Goal: Task Accomplishment & Management: Use online tool/utility

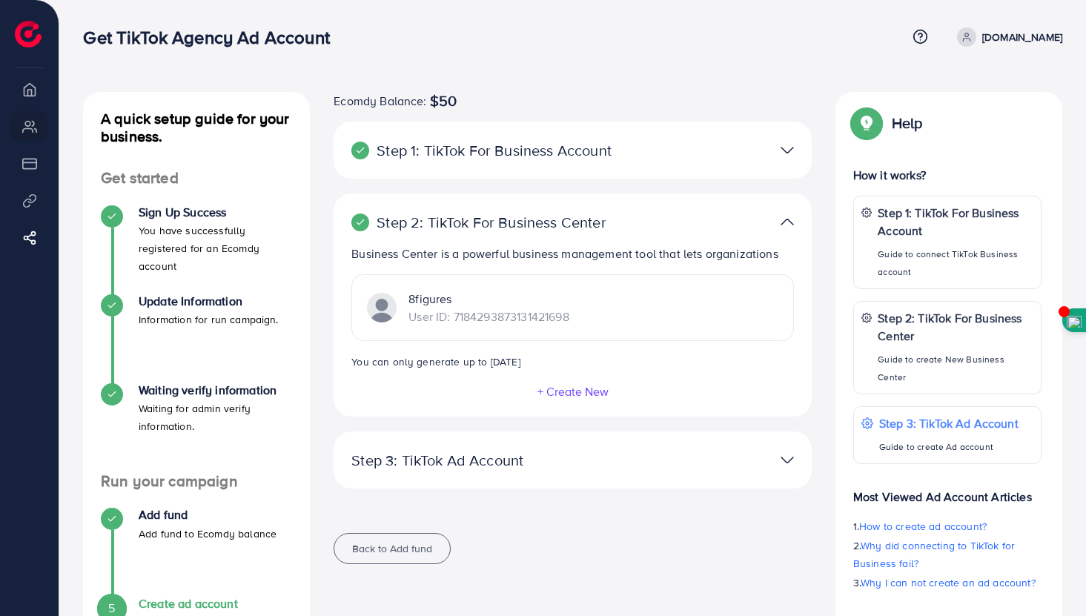
scroll to position [111, 0]
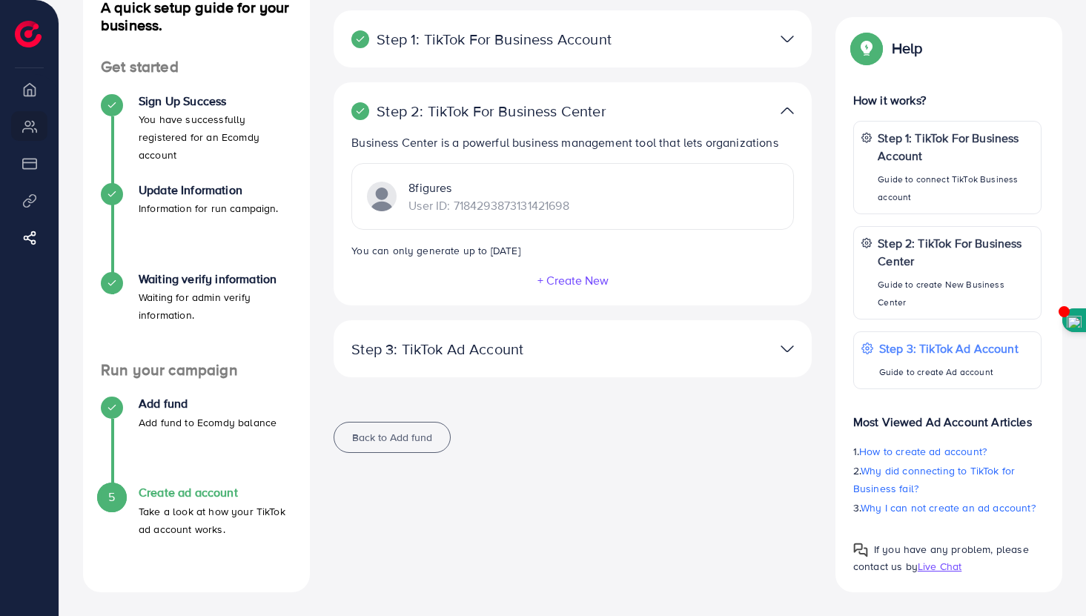
click at [721, 48] on div at bounding box center [728, 38] width 156 height 21
click at [782, 39] on img at bounding box center [786, 38] width 13 height 21
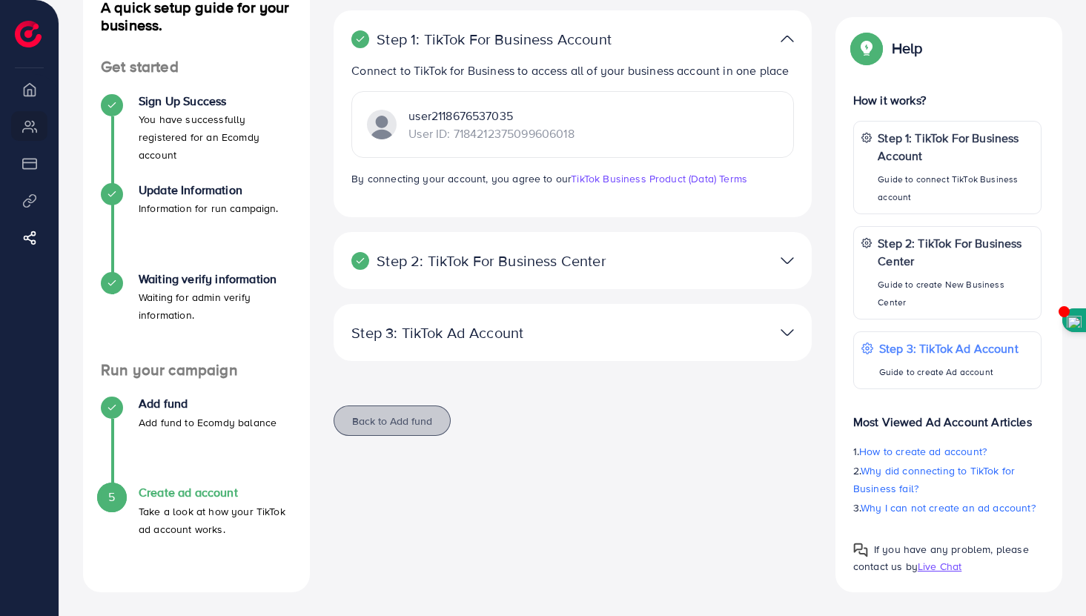
click at [376, 420] on span "Back to Add fund" at bounding box center [392, 421] width 80 height 15
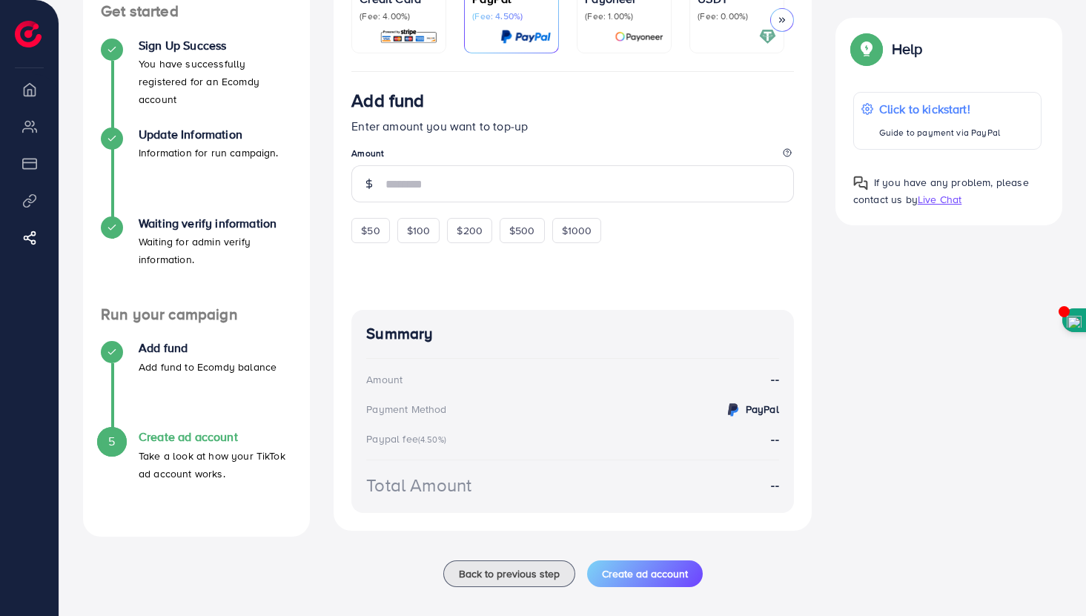
scroll to position [182, 0]
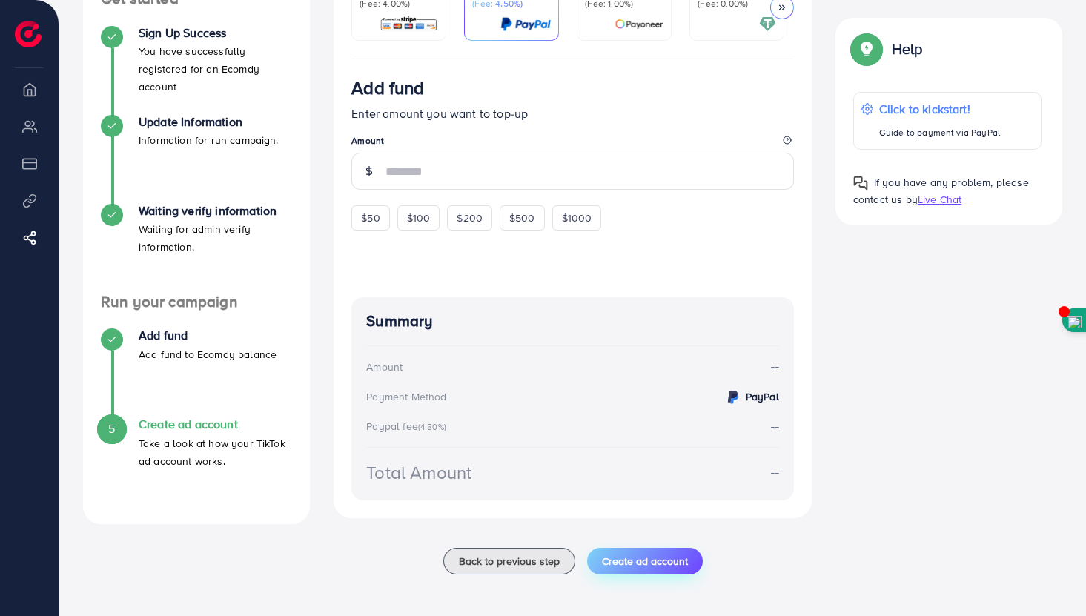
click at [661, 563] on span "Create ad account" at bounding box center [645, 561] width 86 height 15
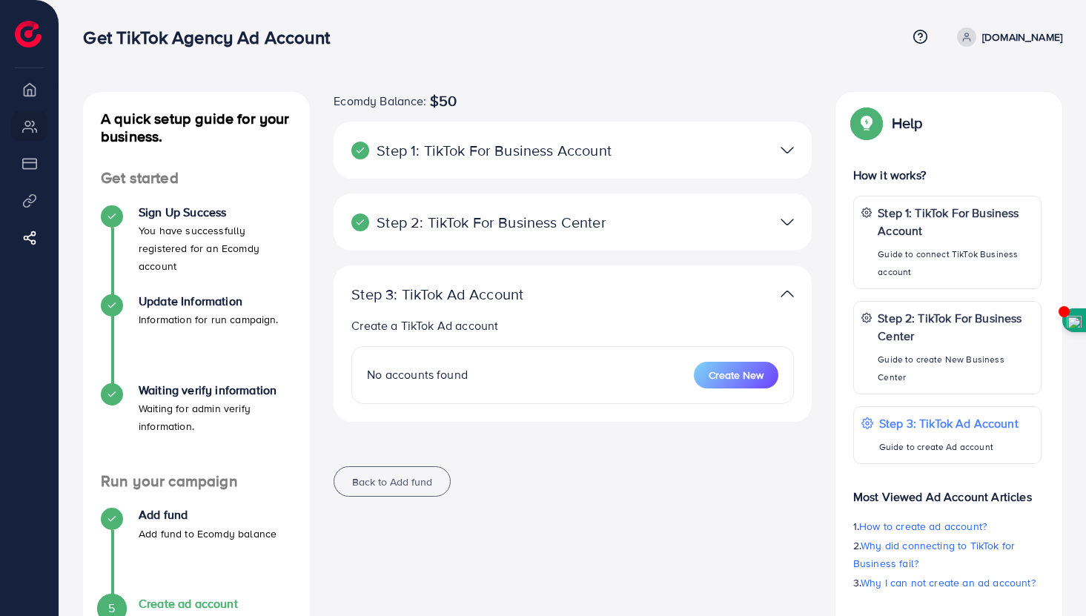
click at [1015, 34] on p "[DOMAIN_NAME]" at bounding box center [1022, 37] width 80 height 18
click at [984, 35] on link "[DOMAIN_NAME]" at bounding box center [1006, 36] width 111 height 19
click at [787, 232] on img at bounding box center [786, 221] width 13 height 21
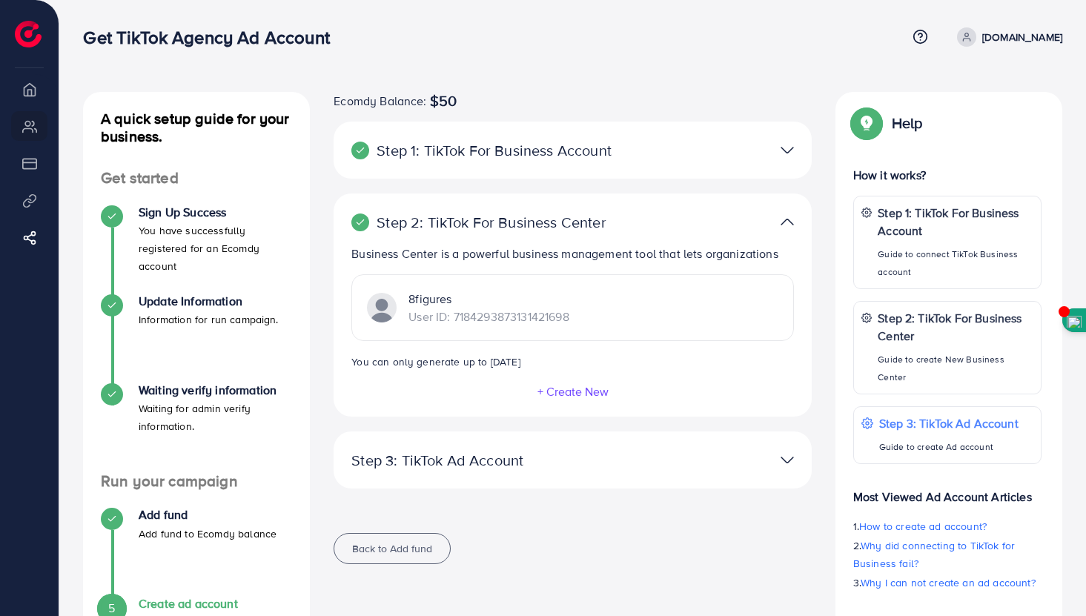
click at [795, 158] on div at bounding box center [728, 149] width 156 height 21
click at [788, 150] on img at bounding box center [786, 149] width 13 height 21
